Goal: Transaction & Acquisition: Purchase product/service

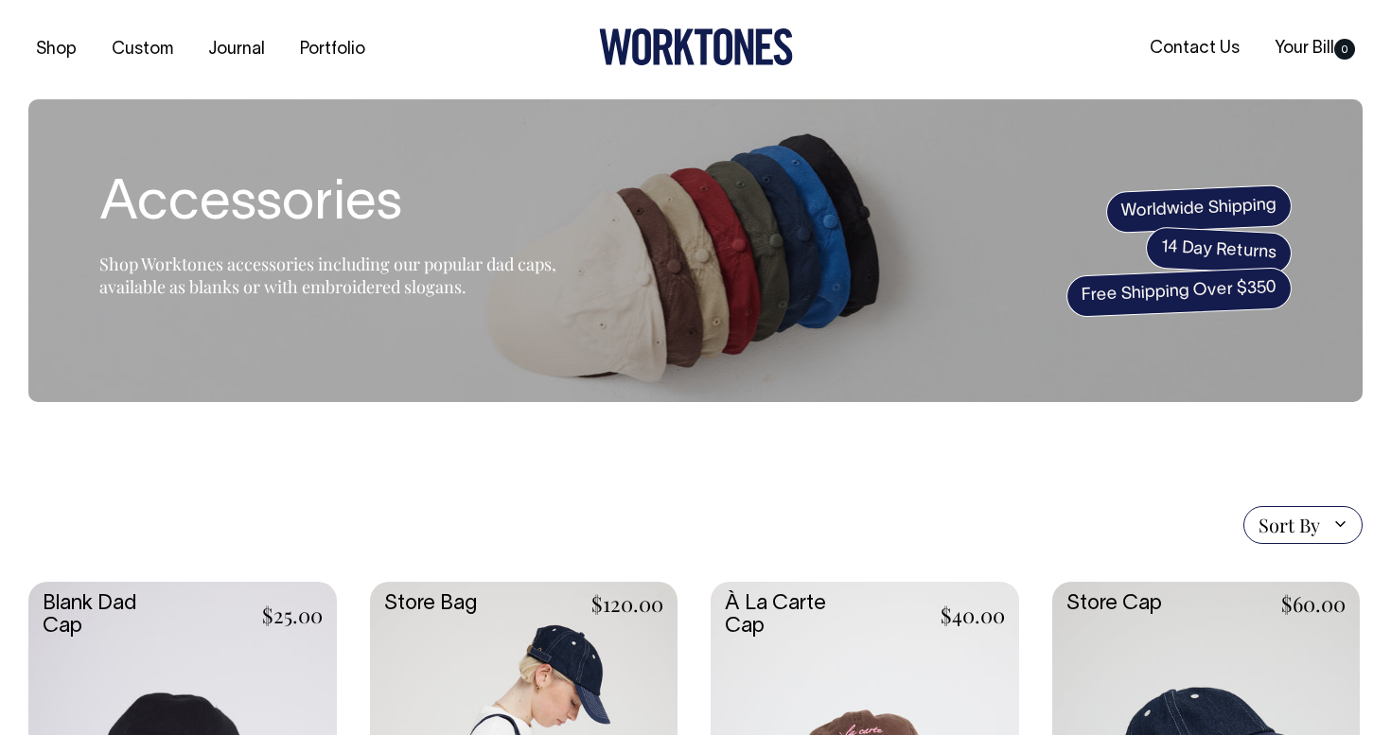
click at [941, 236] on section "Accessories Shop Worktones accessories including our popular dad caps, availabl…" at bounding box center [695, 250] width 1334 height 303
click at [375, 294] on span "Shop Worktones accessories including our popular dad caps, available as blanks …" at bounding box center [327, 275] width 457 height 45
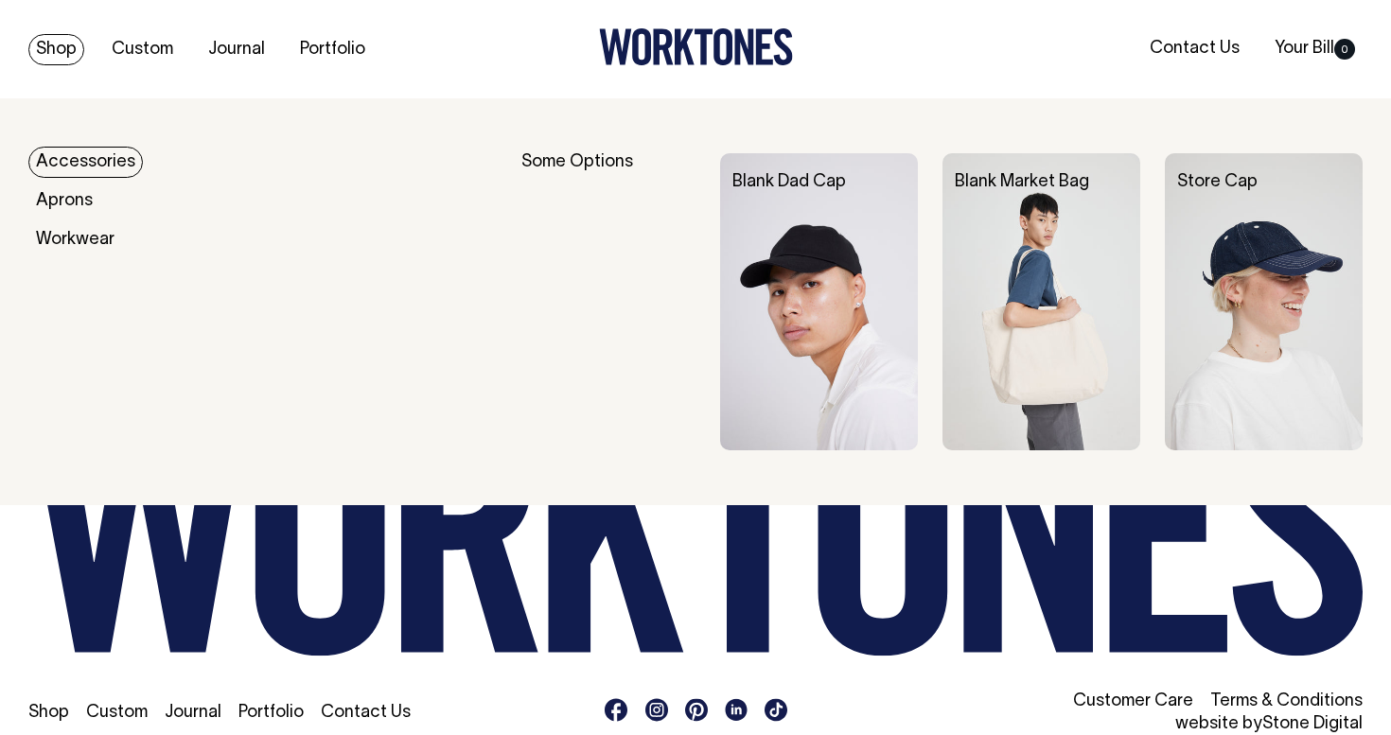
scroll to position [2731, 0]
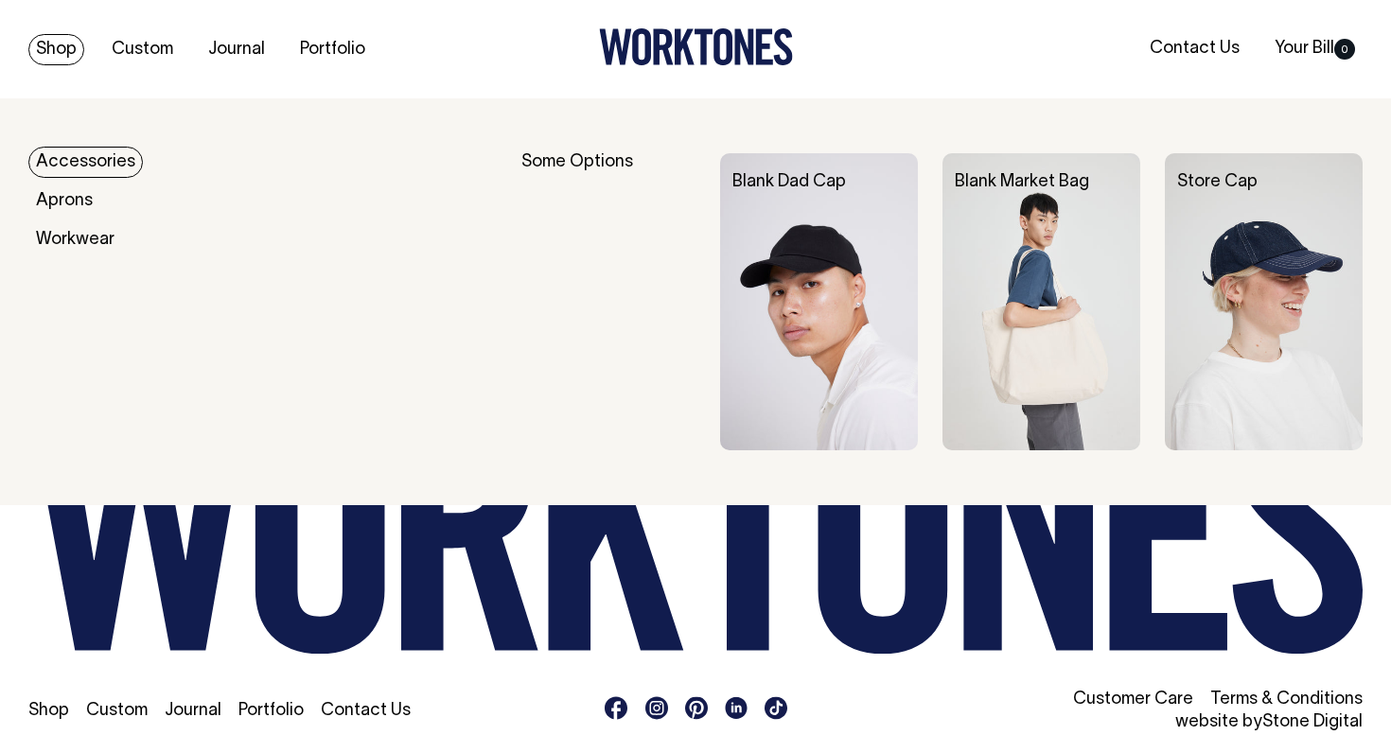
click at [62, 41] on link "Shop" at bounding box center [56, 49] width 56 height 31
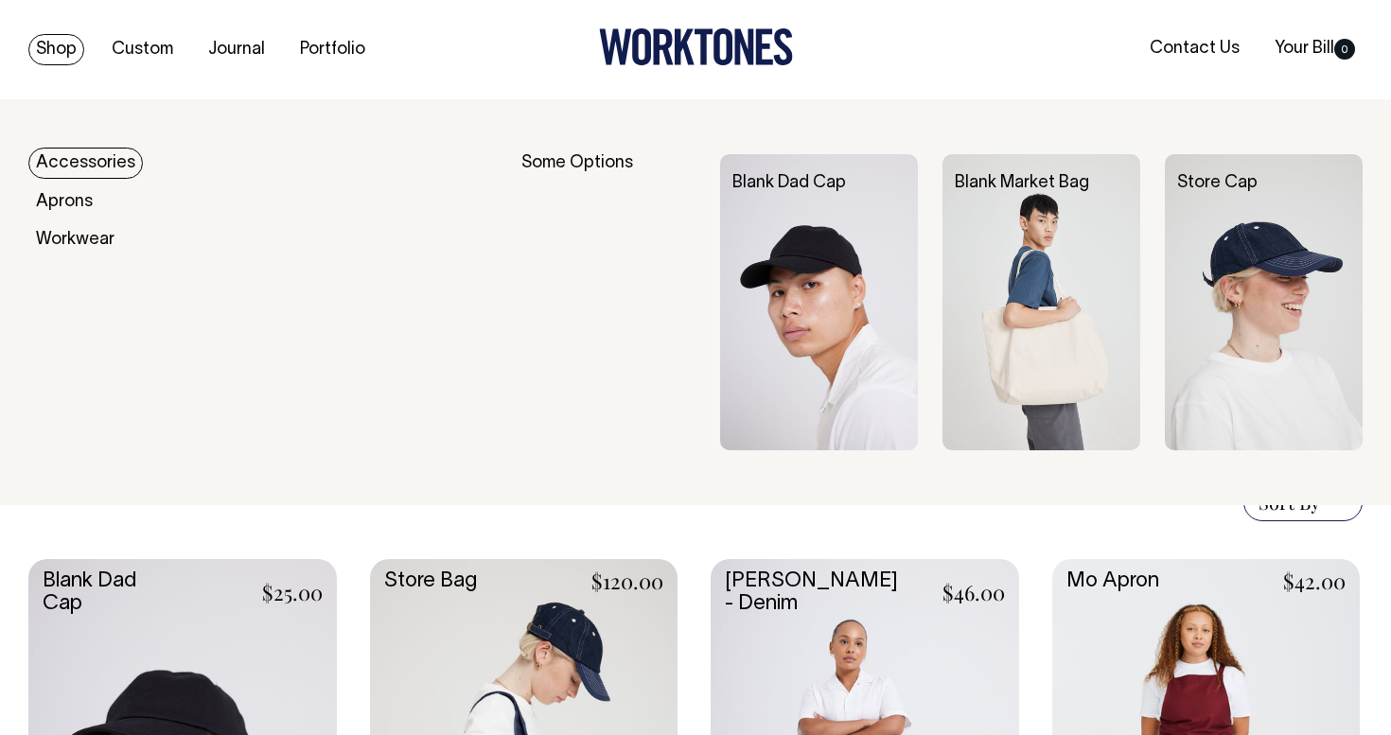
click at [77, 162] on link "Accessories" at bounding box center [85, 163] width 114 height 31
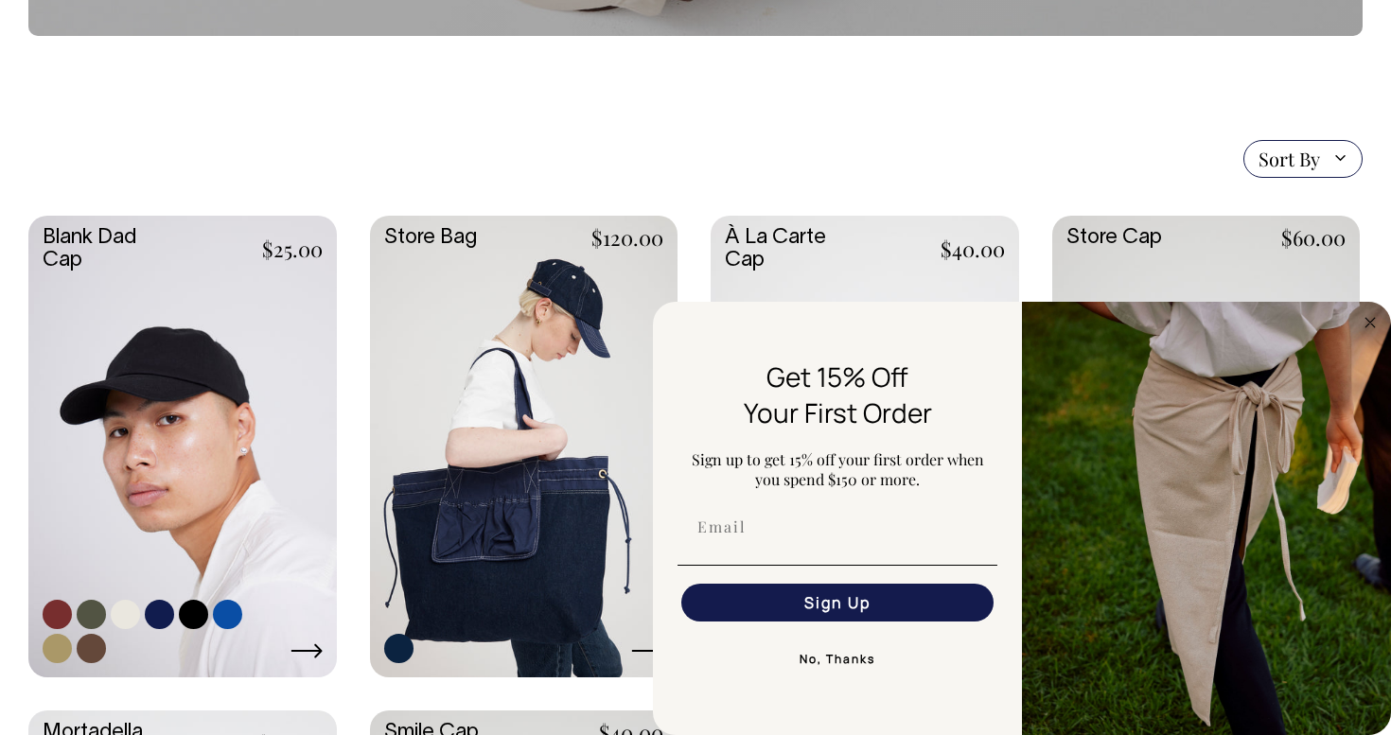
scroll to position [366, 0]
click at [138, 414] on link at bounding box center [182, 445] width 308 height 458
